Goal: Transaction & Acquisition: Purchase product/service

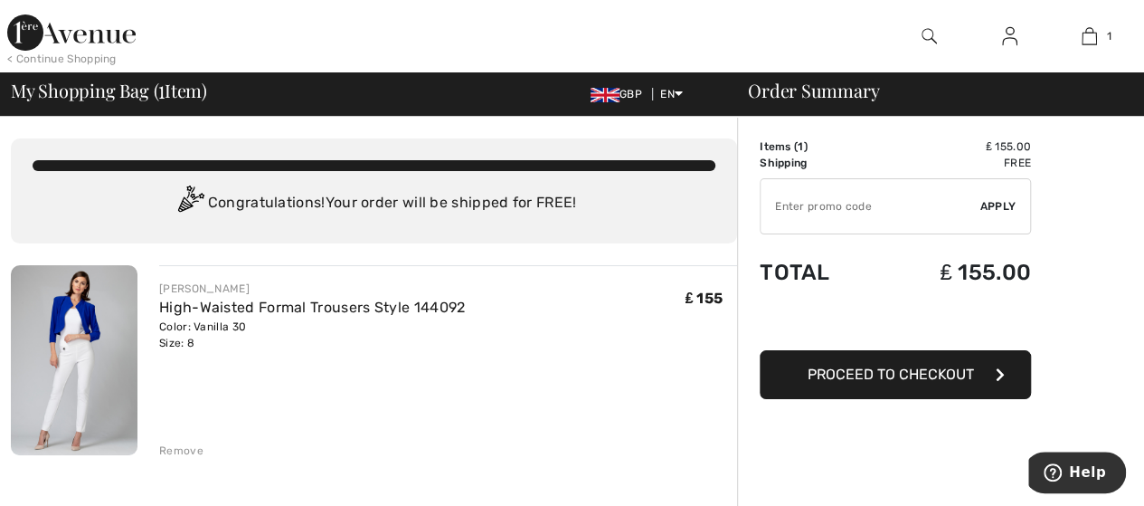
click at [872, 379] on span "Proceed to Checkout" at bounding box center [891, 373] width 166 height 17
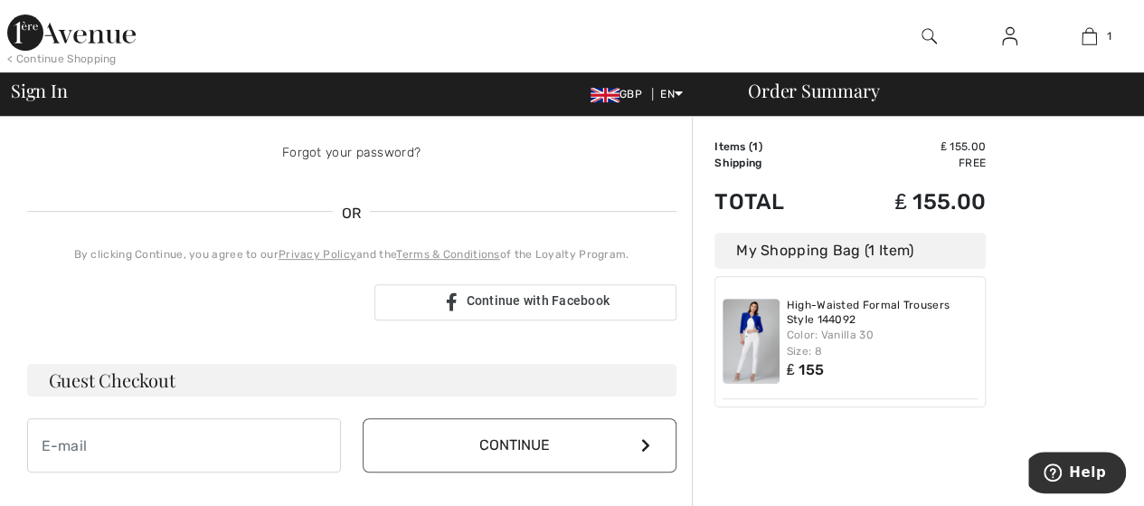
scroll to position [362, 0]
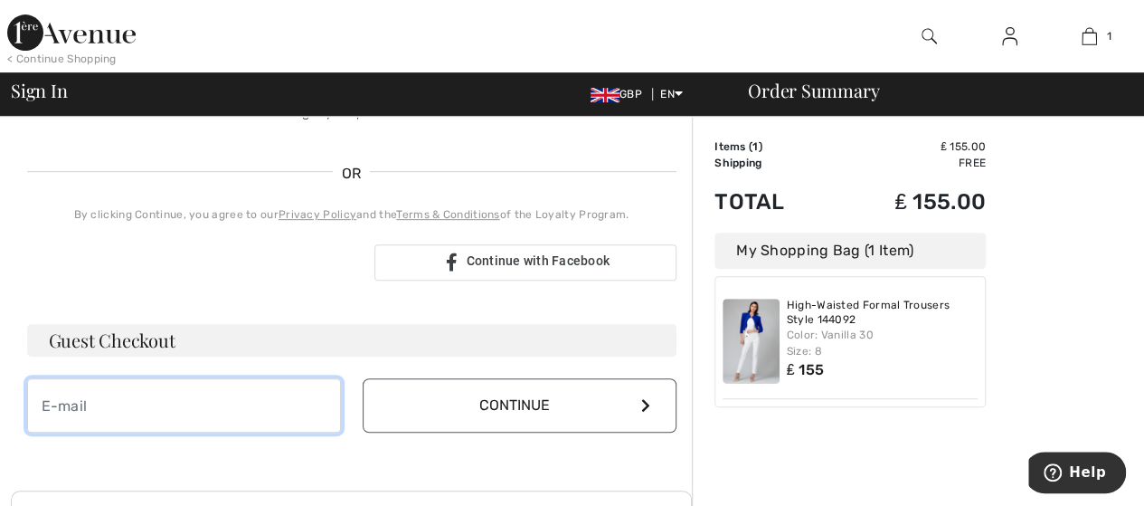
click at [131, 402] on input "email" at bounding box center [184, 405] width 314 height 54
type input "[EMAIL_ADDRESS][DOMAIN_NAME]"
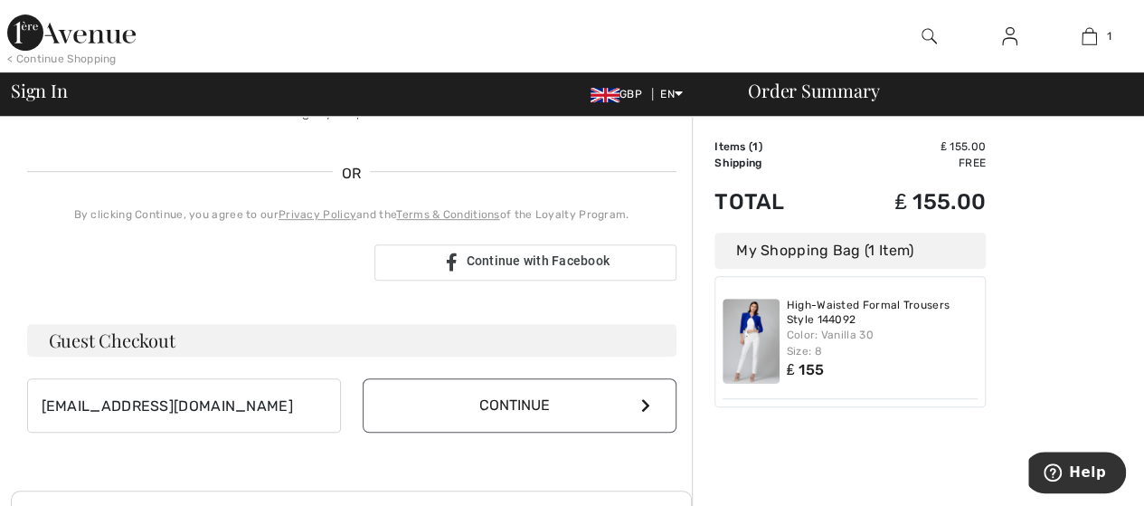
click at [495, 401] on button "Continue" at bounding box center [520, 405] width 314 height 54
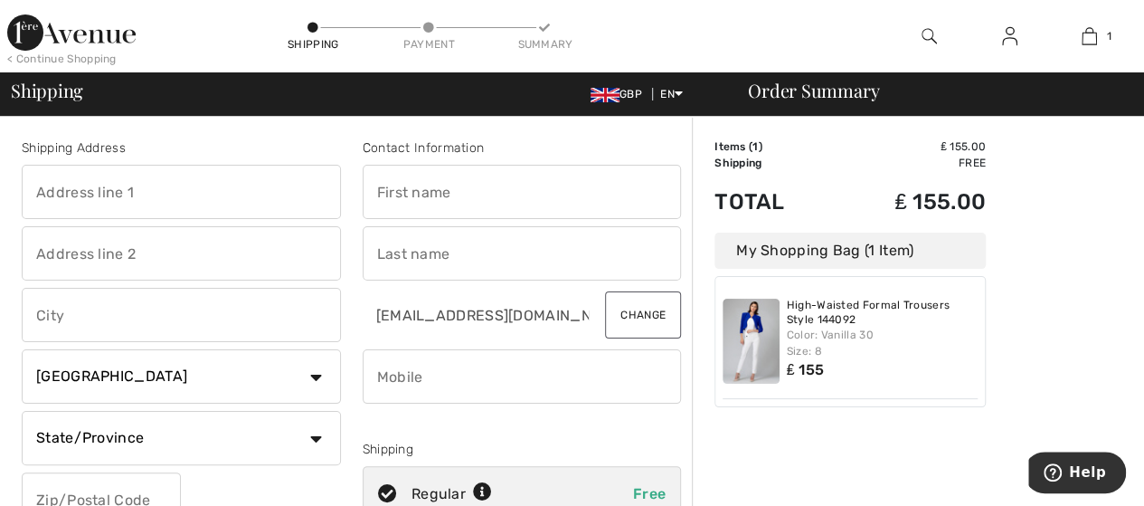
click at [168, 190] on input "text" at bounding box center [181, 192] width 319 height 54
type input "5 Redwood Drive"
click at [119, 252] on input "text" at bounding box center [181, 253] width 319 height 54
type input "Loddiswell"
click at [58, 306] on input "text" at bounding box center [181, 315] width 319 height 54
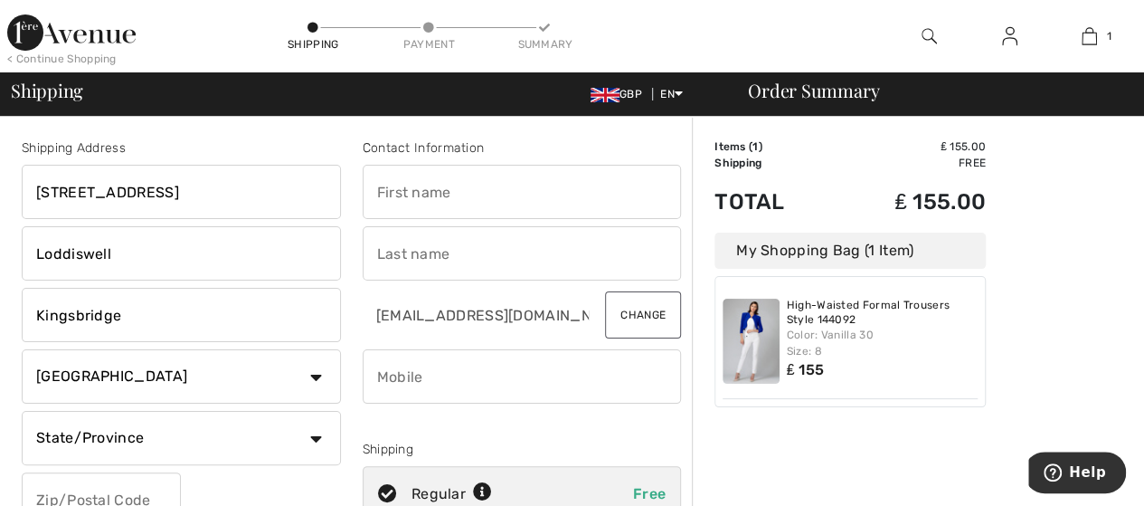
type input "Kingsbridge"
click at [311, 376] on select "Country Canada United States Afghanistan Aland Islands Albania Algeria American…" at bounding box center [181, 376] width 319 height 54
select select "GB"
click at [22, 349] on select "Country Canada United States Afghanistan Aland Islands Albania Algeria American…" at bounding box center [181, 376] width 319 height 54
click at [117, 438] on input "text" at bounding box center [181, 438] width 319 height 54
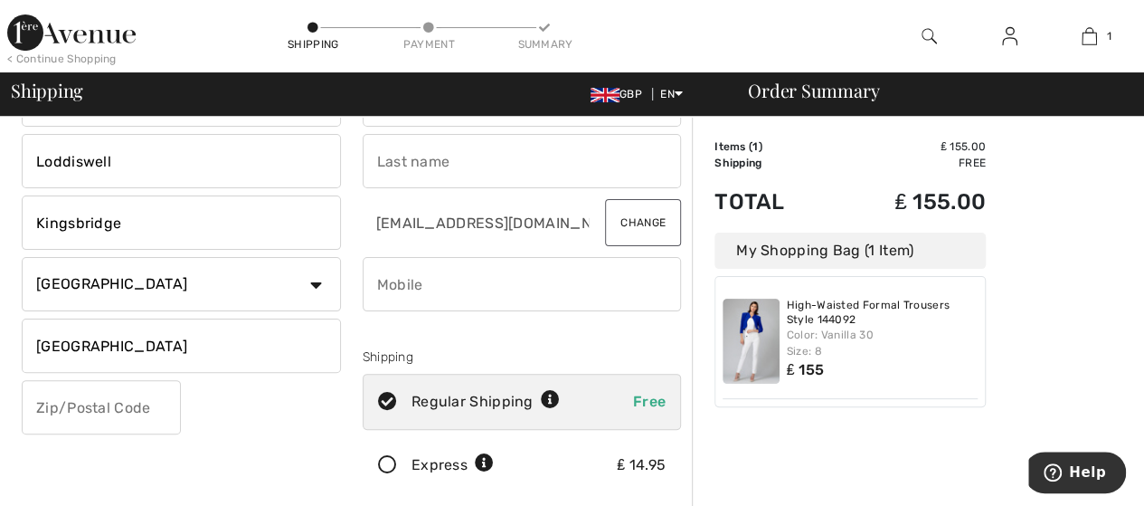
scroll to position [181, 0]
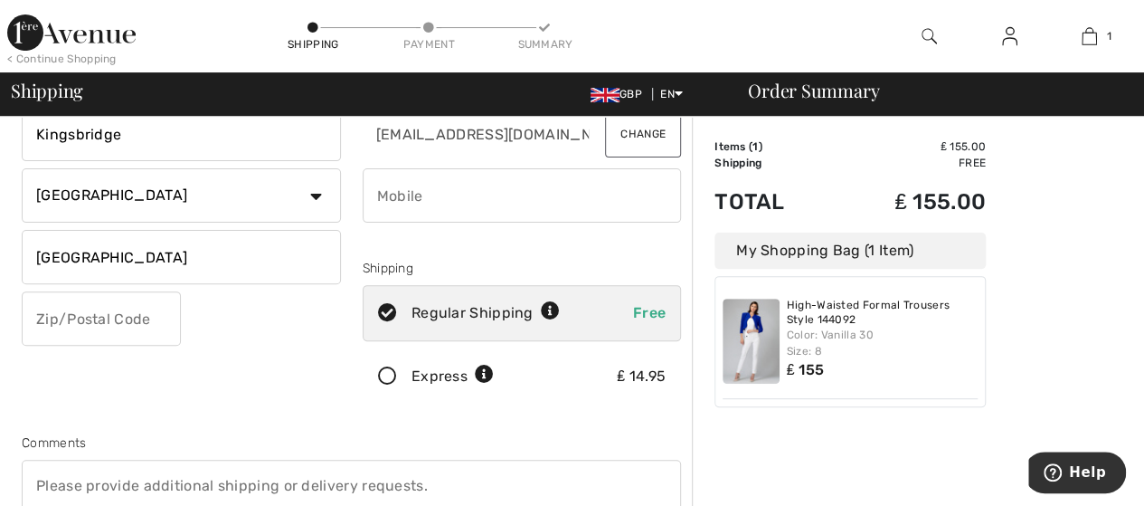
type input "Devon"
click at [83, 321] on input "text" at bounding box center [101, 318] width 159 height 54
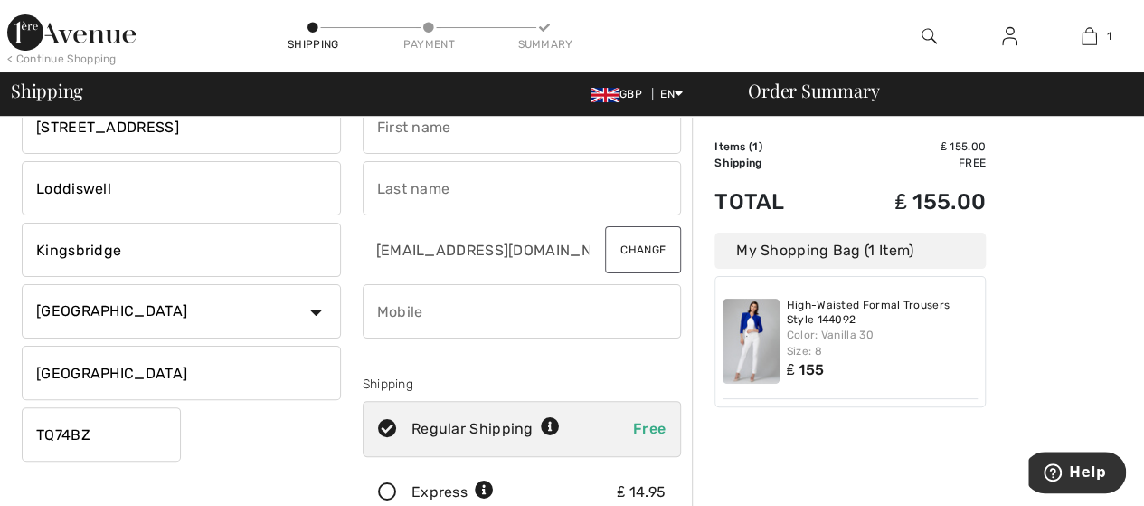
scroll to position [0, 0]
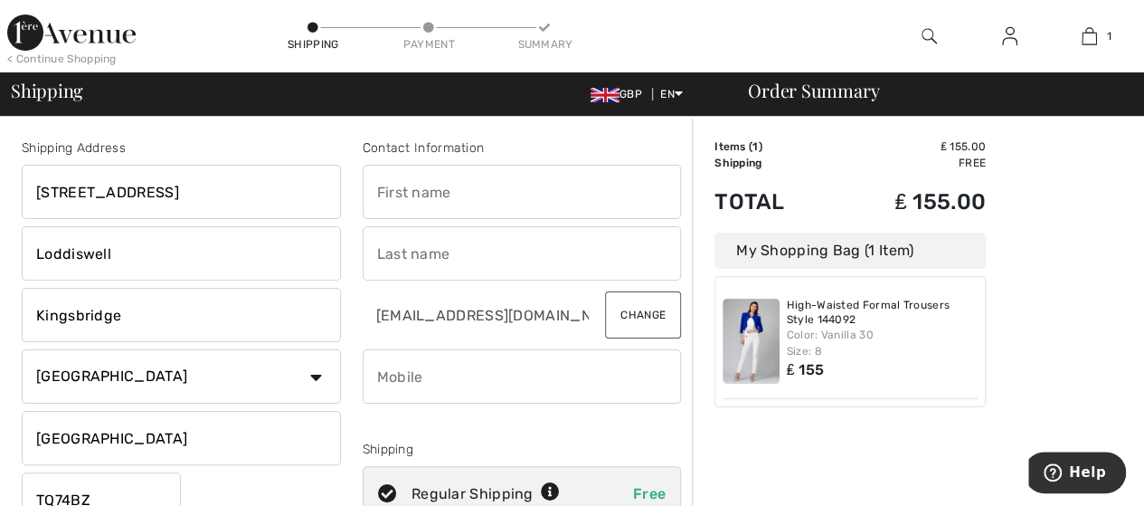
type input "TQ74BZ"
click at [376, 189] on input "text" at bounding box center [522, 192] width 319 height 54
type input "Linda"
click at [394, 246] on input "text" at bounding box center [522, 253] width 319 height 54
type input "Caddick"
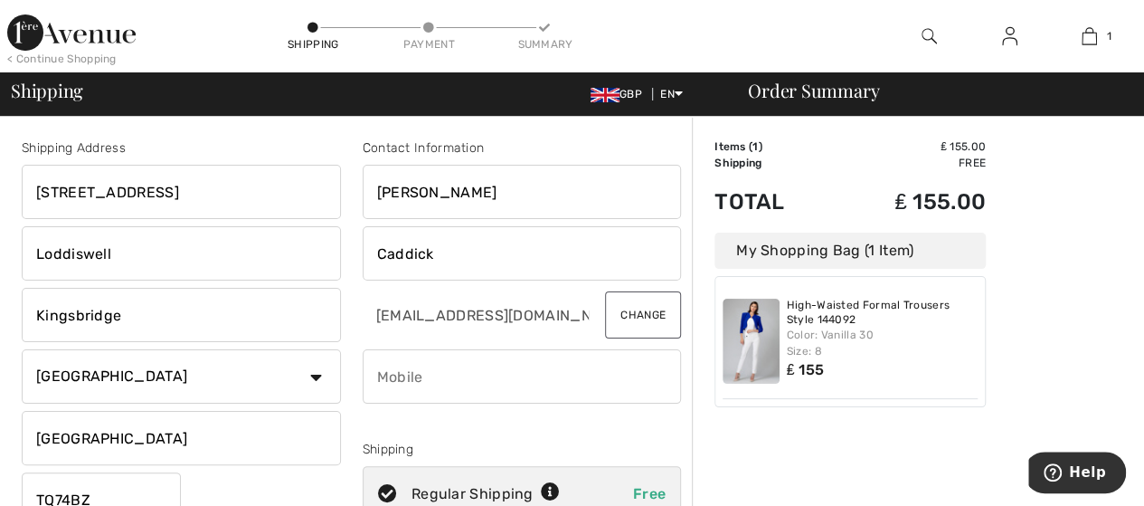
click at [416, 384] on input "phone" at bounding box center [522, 376] width 319 height 54
type input "+"
type input "4"
type input "+"
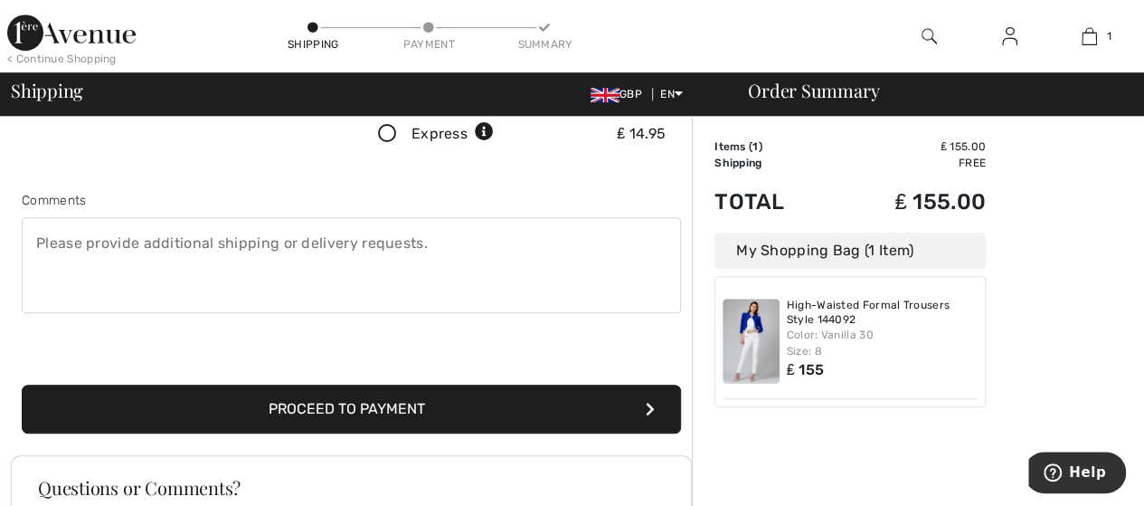
scroll to position [452, 0]
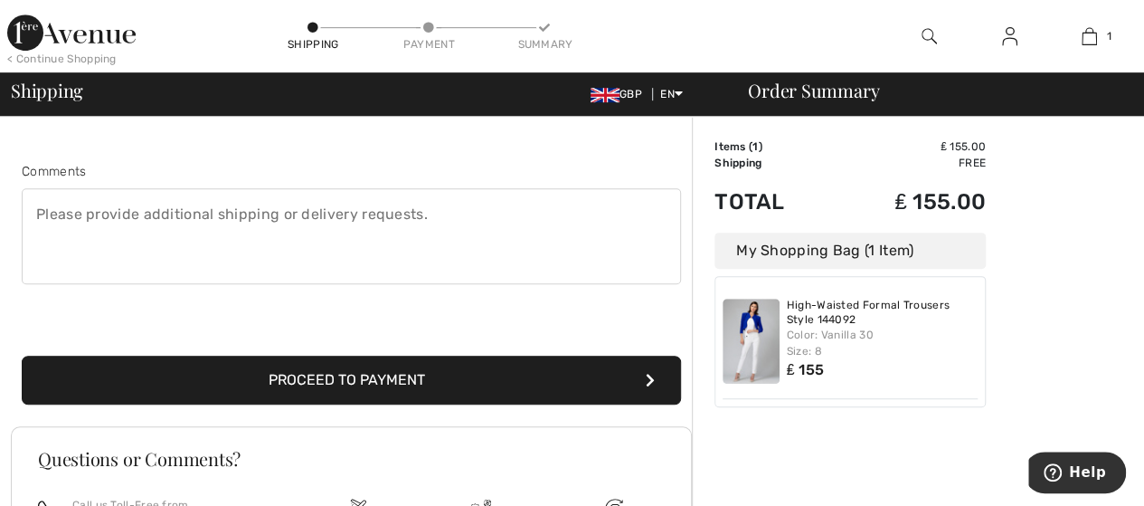
type input "07702302651"
click at [355, 374] on button "Proceed to Payment" at bounding box center [351, 379] width 659 height 49
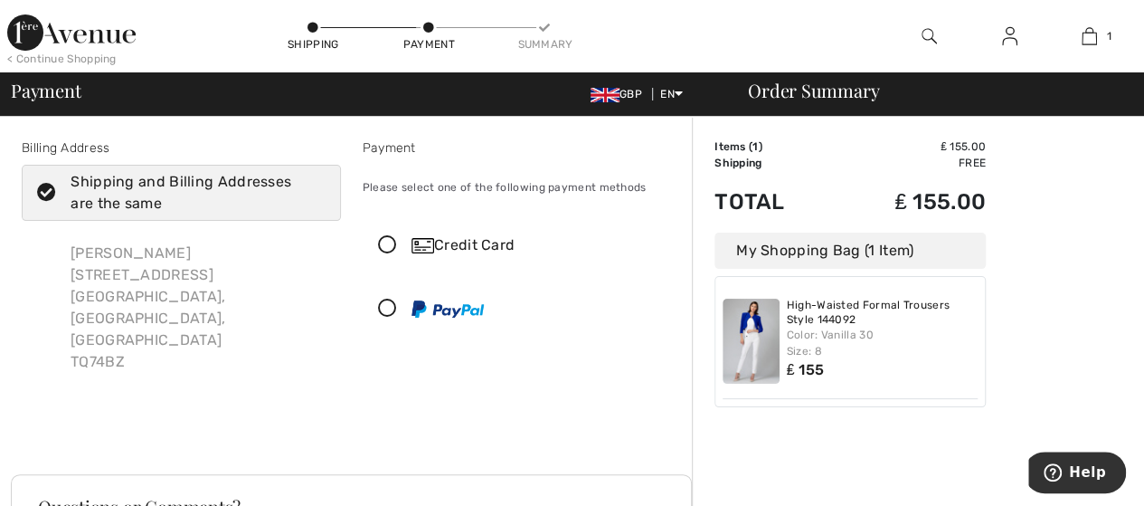
click at [384, 242] on icon at bounding box center [388, 245] width 48 height 19
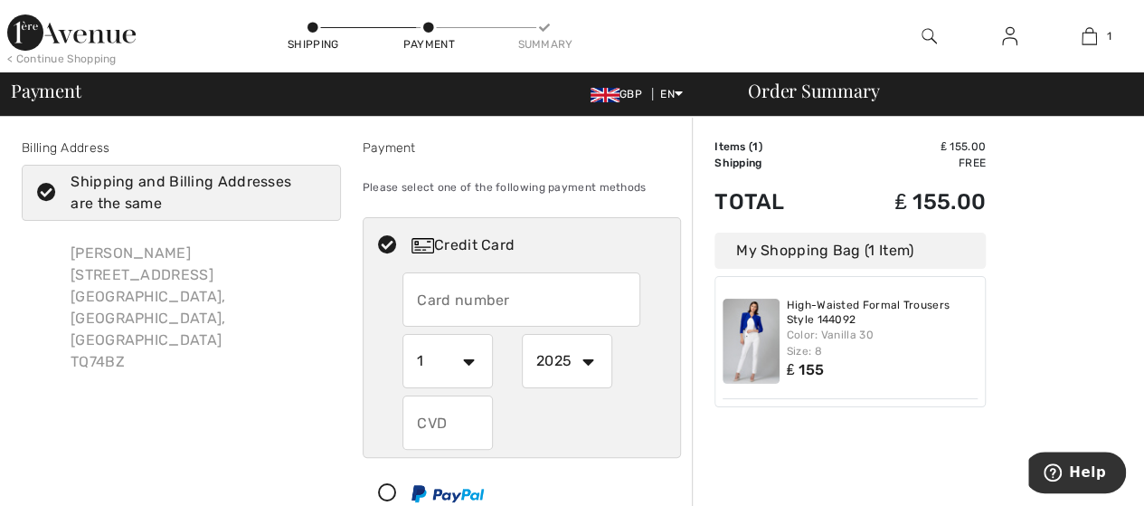
click at [416, 291] on input "text" at bounding box center [522, 299] width 238 height 54
type input "4929402209174000"
click at [469, 359] on select "1 2 3 4 5 6 7 8 9 10 11 12" at bounding box center [448, 361] width 90 height 54
select select "10"
click at [403, 334] on select "1 2 3 4 5 6 7 8 9 10 11 12" at bounding box center [448, 361] width 90 height 54
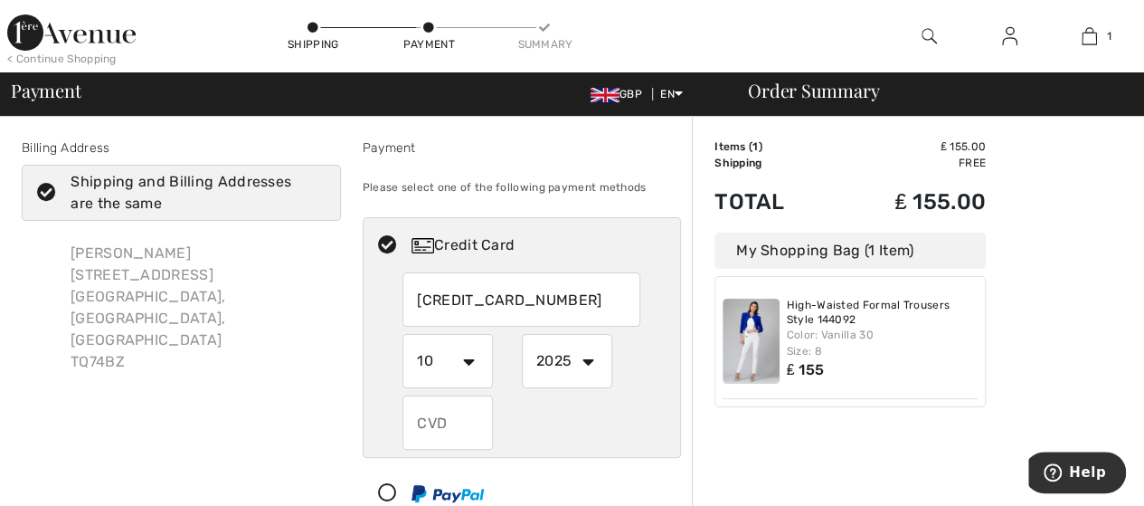
click at [584, 359] on select "2025 2026 2027 2028 2029 2030 2031 2032 2033 2034 2035" at bounding box center [567, 361] width 90 height 54
select select "2029"
click at [522, 334] on select "2025 2026 2027 2028 2029 2030 2031 2032 2033 2034 2035" at bounding box center [567, 361] width 90 height 54
click at [427, 419] on input "text" at bounding box center [448, 422] width 90 height 54
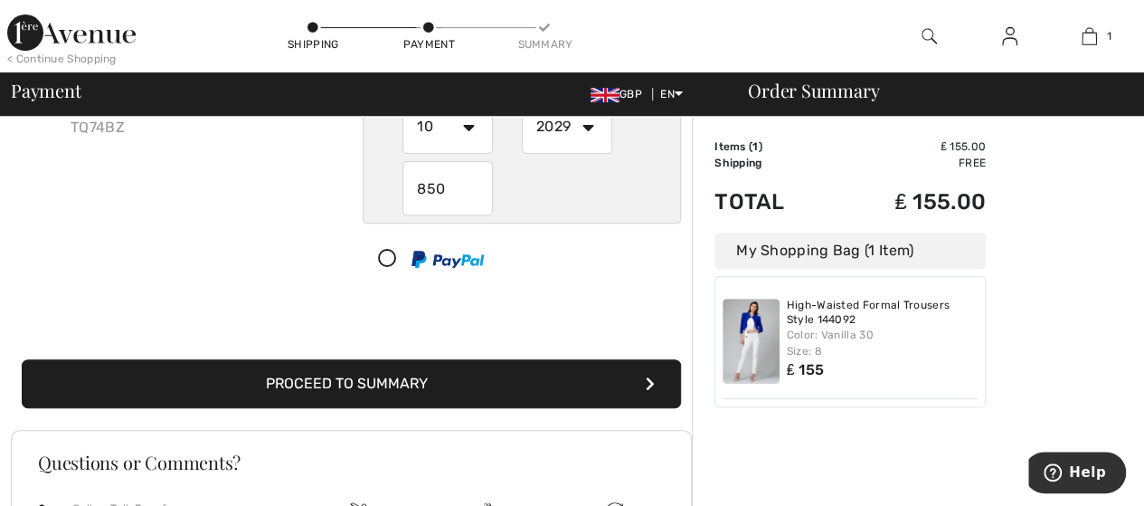
scroll to position [271, 0]
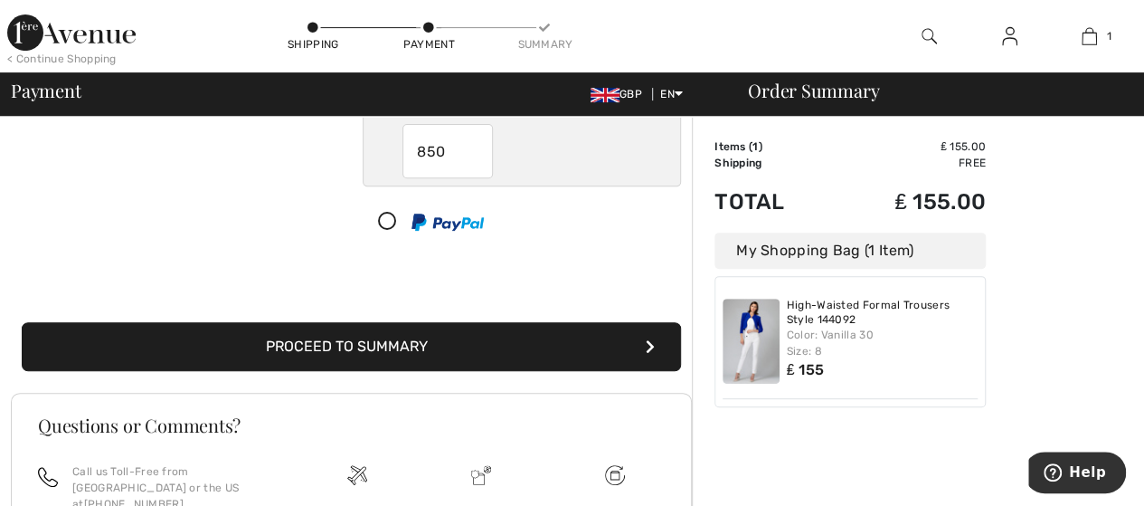
type input "850"
click at [340, 339] on button "Proceed to Summary" at bounding box center [351, 346] width 659 height 49
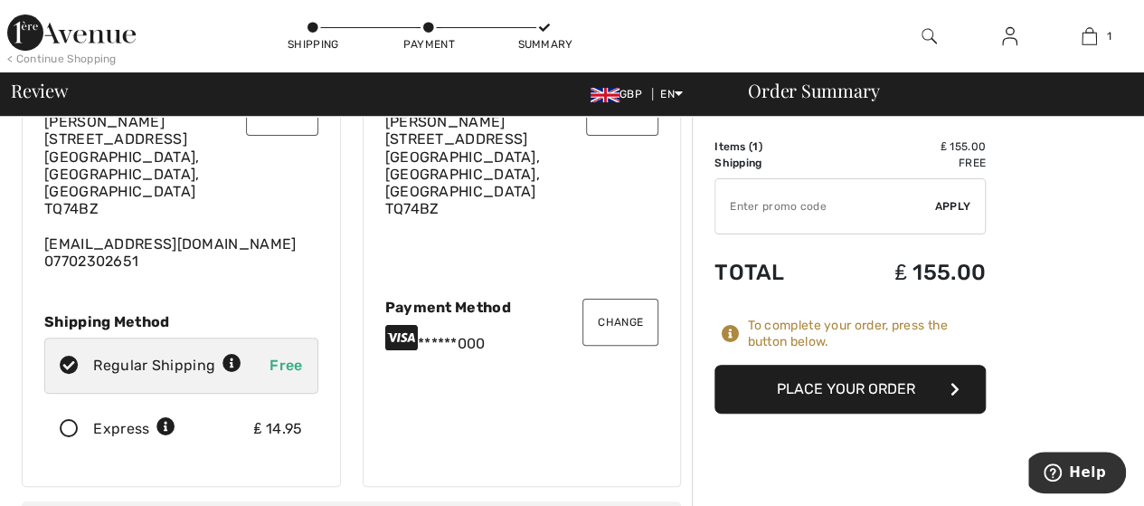
scroll to position [181, 0]
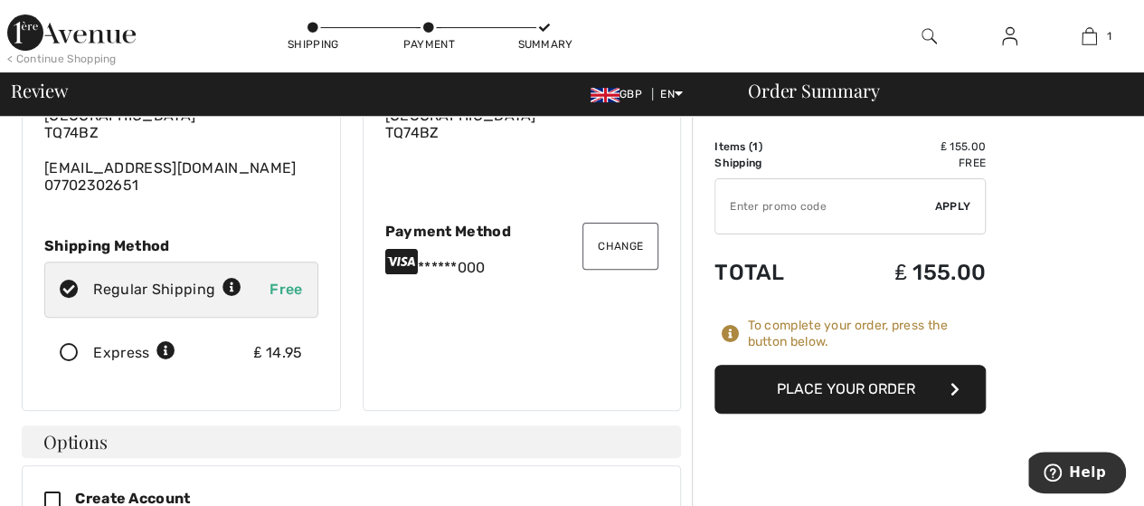
click at [828, 392] on button "Place Your Order" at bounding box center [850, 389] width 271 height 49
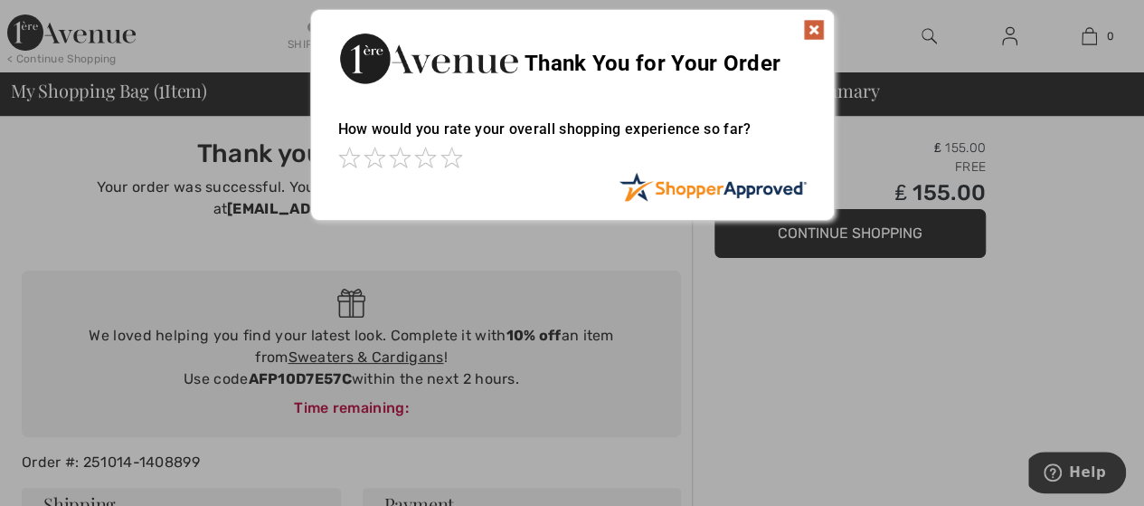
click at [812, 26] on img at bounding box center [814, 30] width 22 height 22
